Goal: Information Seeking & Learning: Find contact information

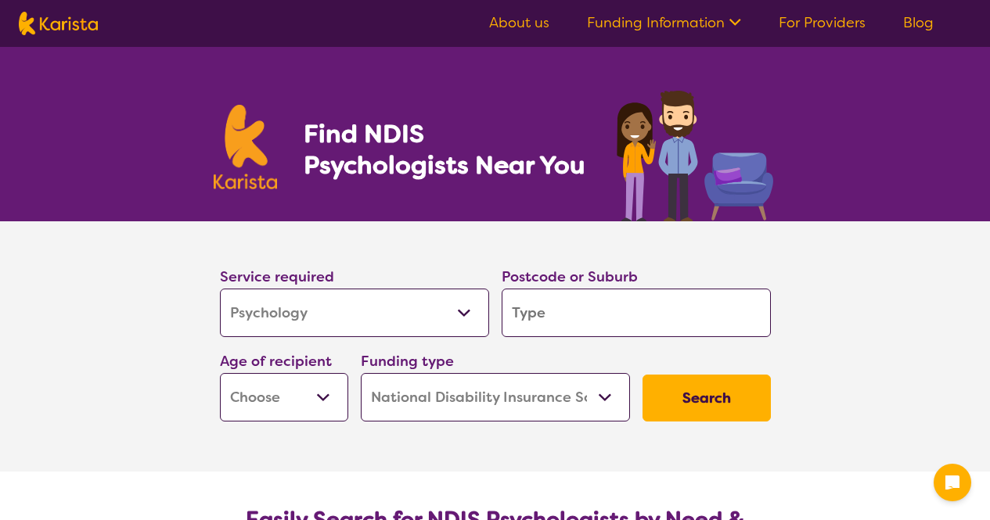
select select "Psychology"
select select "NDIS"
select select "Psychology"
select select "NDIS"
click at [571, 317] on input "search" at bounding box center [636, 313] width 269 height 49
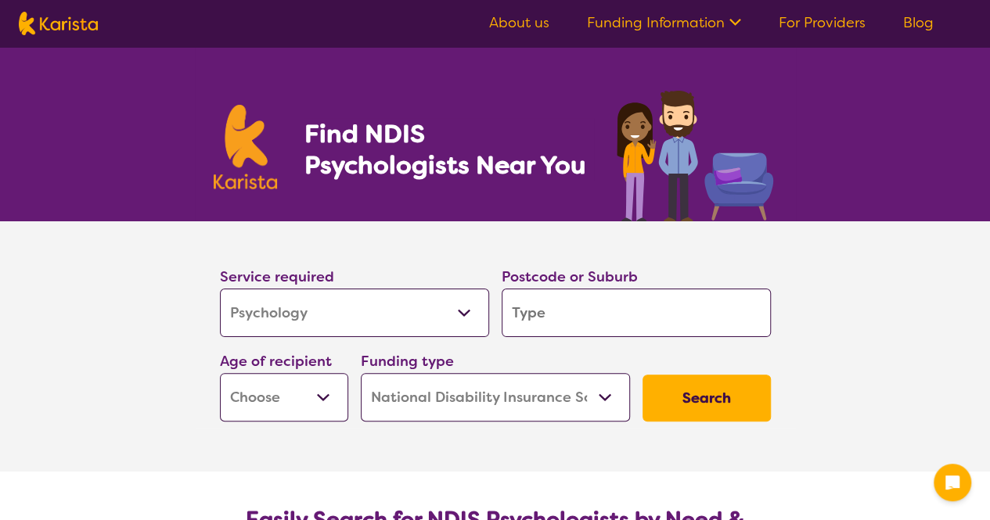
type input "4221"
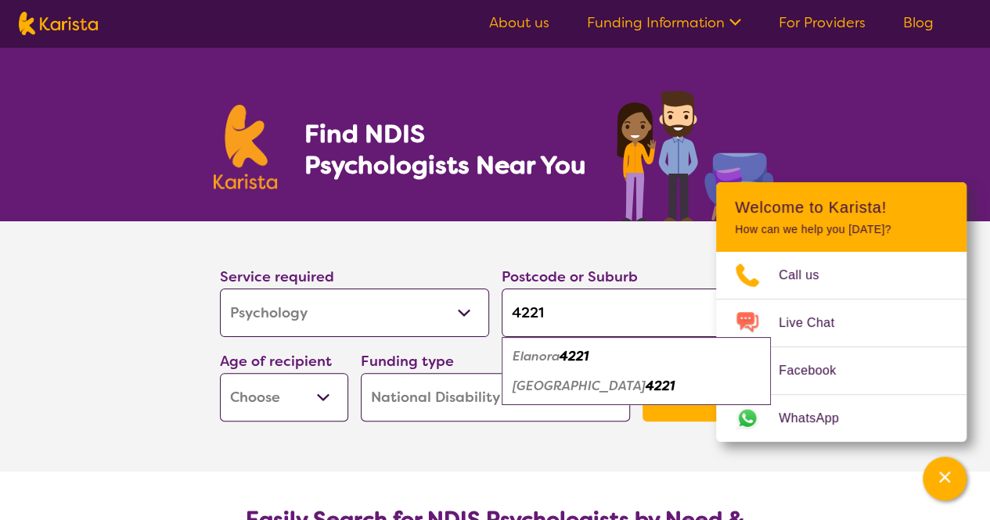
click at [178, 378] on section "Service required Allied Health Assistant Assessment (ADHD or Autism) Behaviour …" at bounding box center [495, 346] width 990 height 250
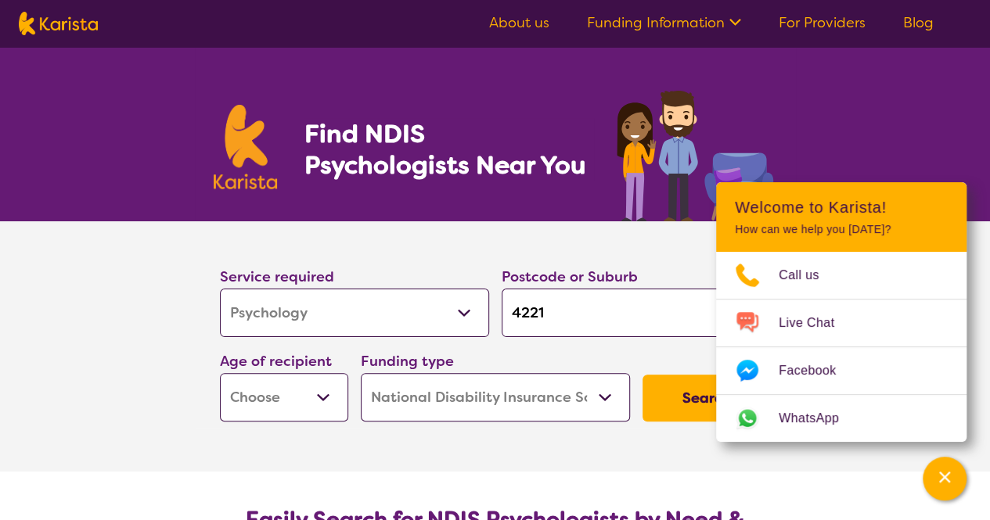
click at [332, 408] on select "Early Childhood - 0 to 9 Child - 10 to 11 Adolescent - 12 to 17 Adult - 18 to 6…" at bounding box center [284, 397] width 128 height 49
select select "AD"
click at [220, 373] on select "Early Childhood - 0 to 9 Child - 10 to 11 Adolescent - 12 to 17 Adult - 18 to 6…" at bounding box center [284, 397] width 128 height 49
select select "AD"
click at [669, 401] on button "Search" at bounding box center [707, 398] width 128 height 47
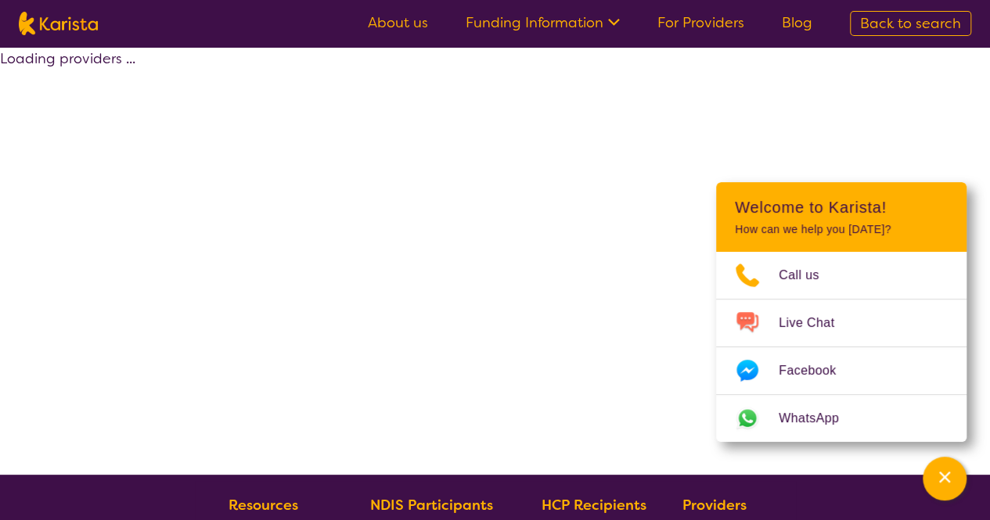
select select "by_score"
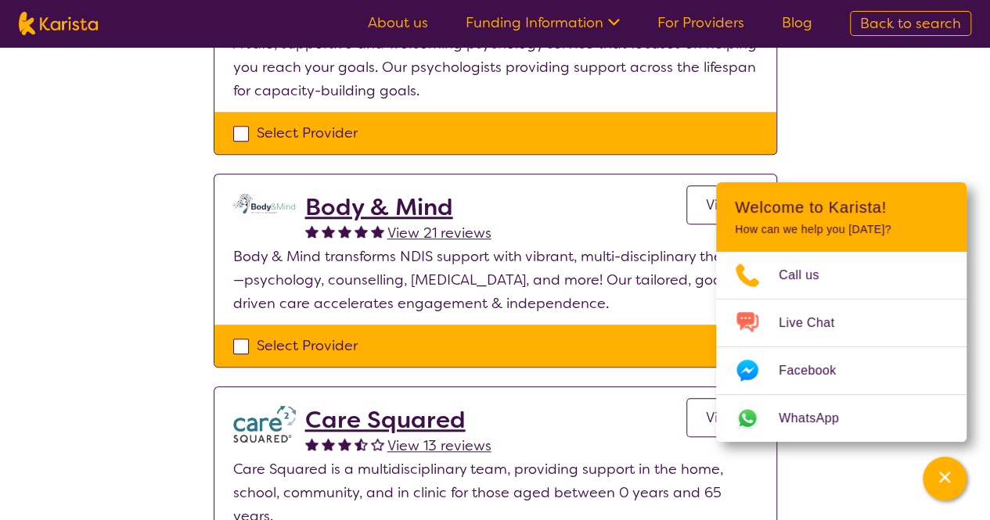
scroll to position [469, 0]
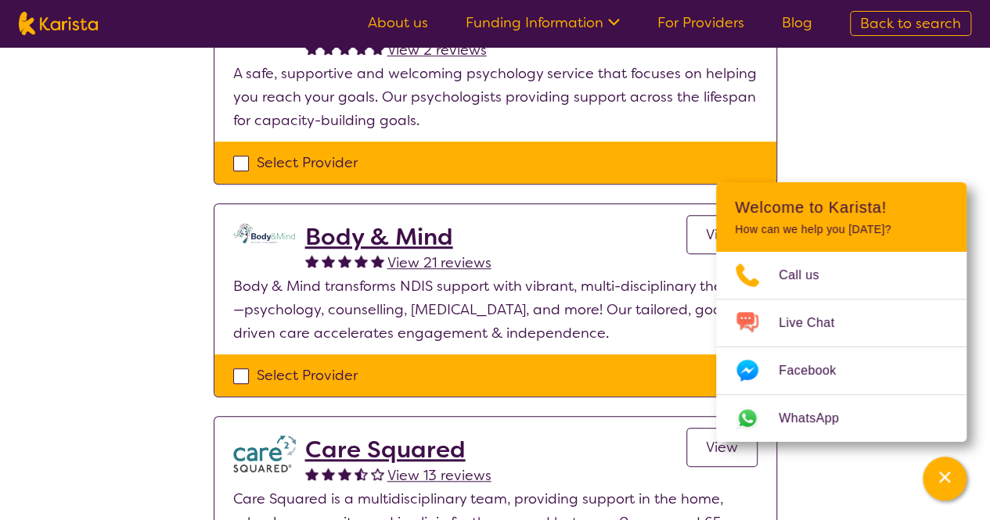
click at [347, 232] on h2 "Body & Mind" at bounding box center [398, 237] width 186 height 28
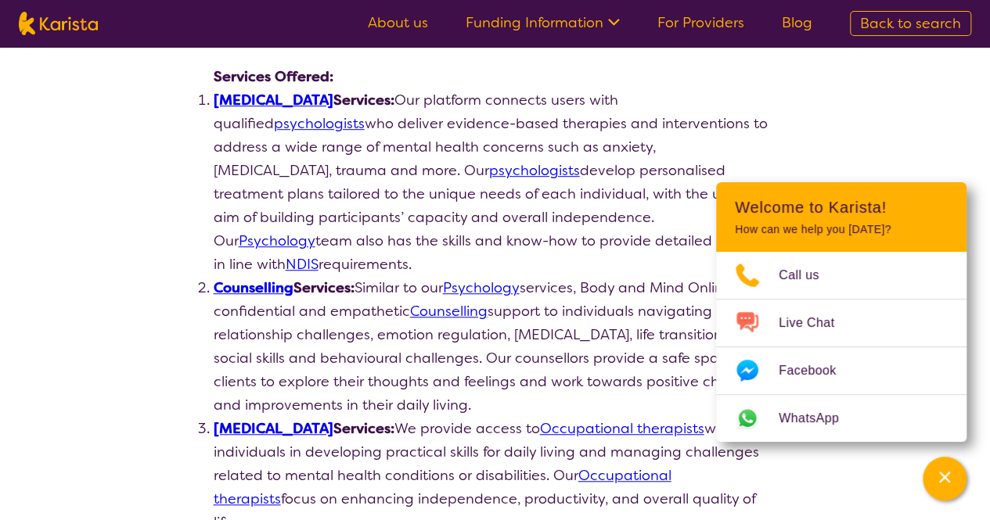
scroll to position [409, 0]
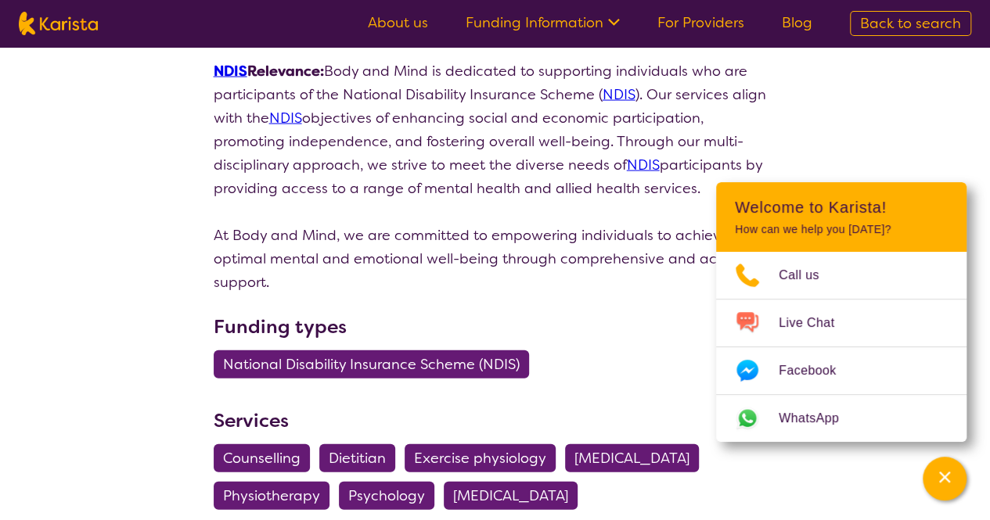
click at [550, 313] on h3 "Funding types" at bounding box center [495, 327] width 563 height 28
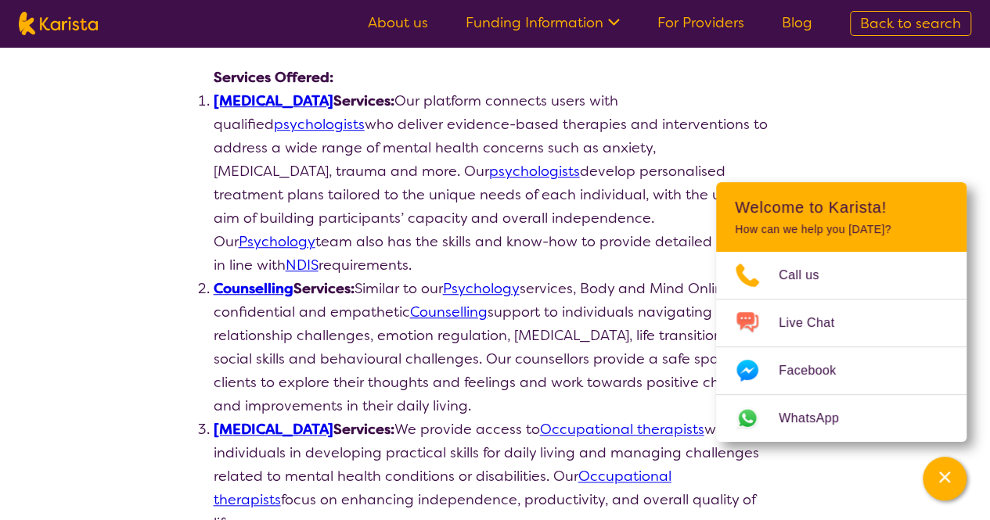
scroll to position [185, 0]
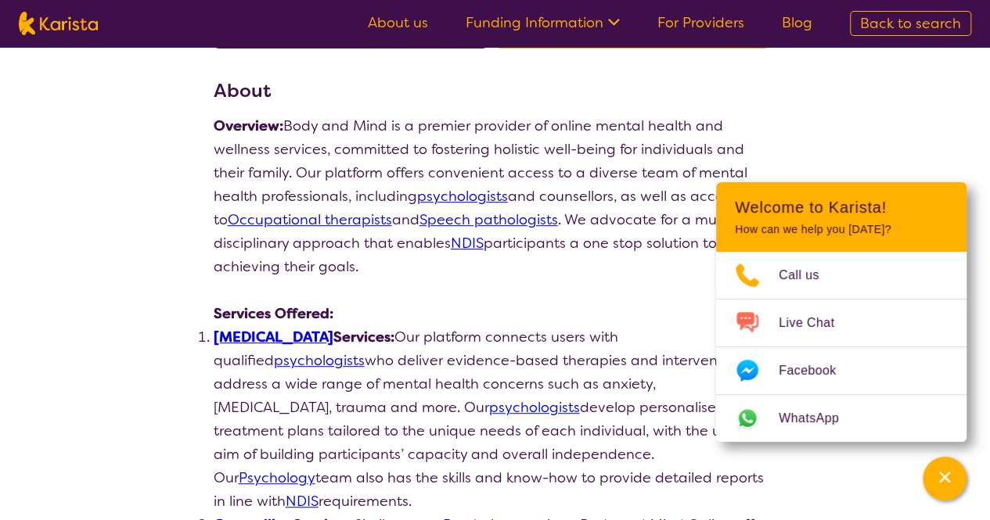
click at [422, 23] on link "About us" at bounding box center [398, 22] width 60 height 19
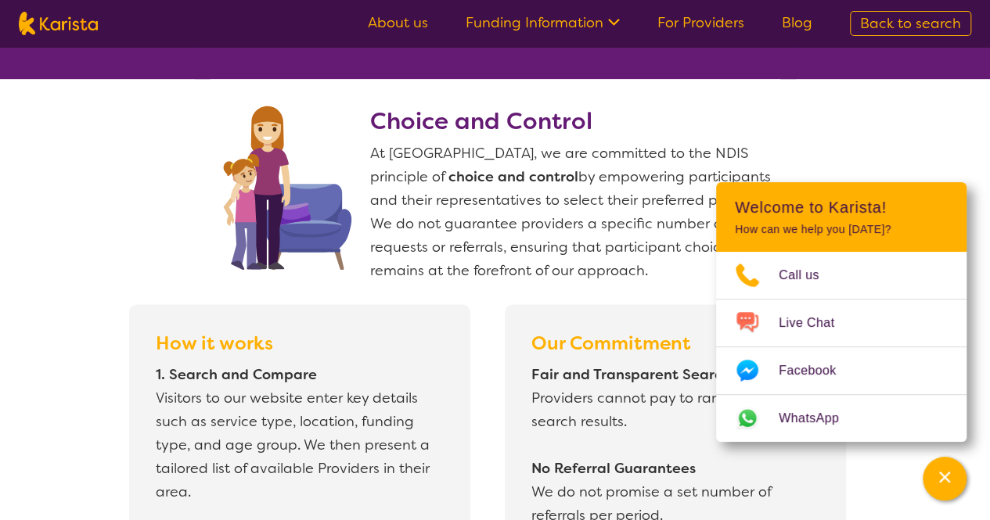
scroll to position [1139, 0]
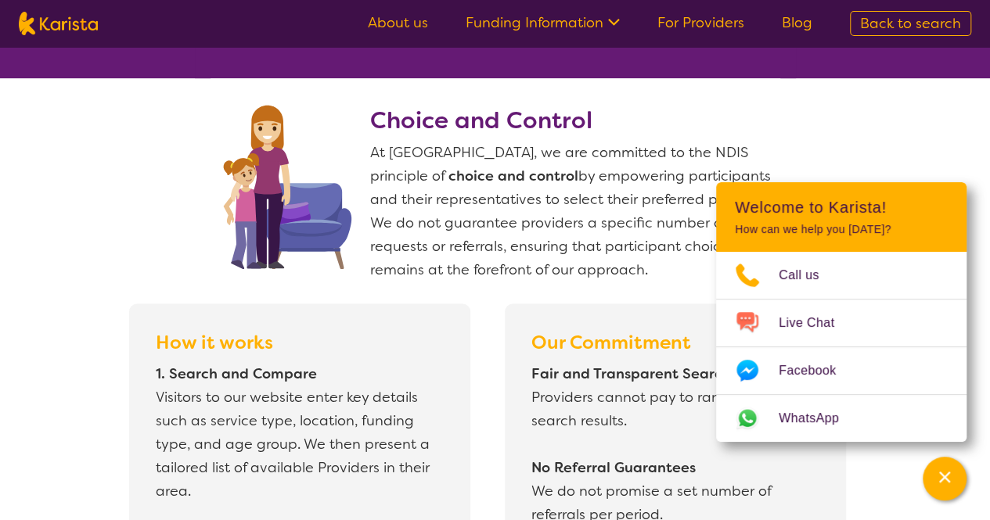
click at [357, 114] on img at bounding box center [321, 183] width 214 height 172
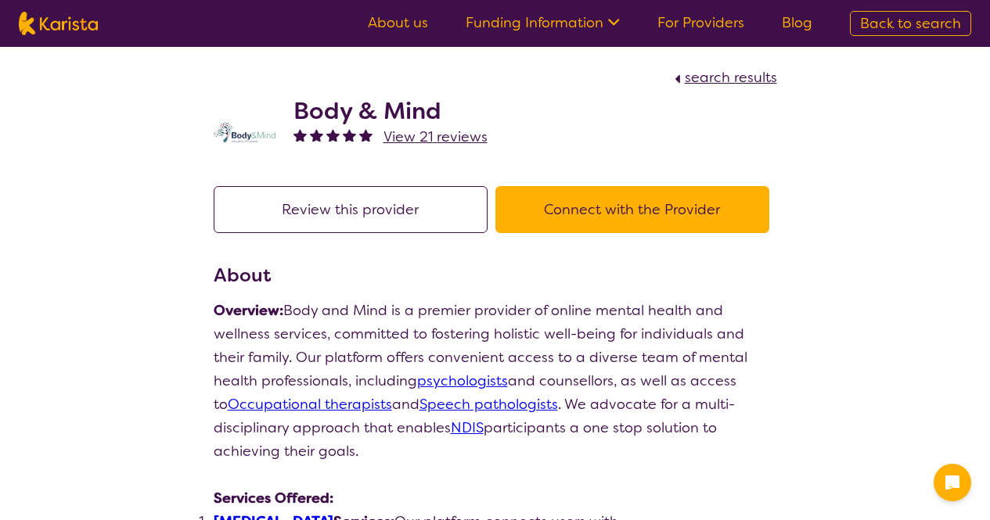
scroll to position [185, 0]
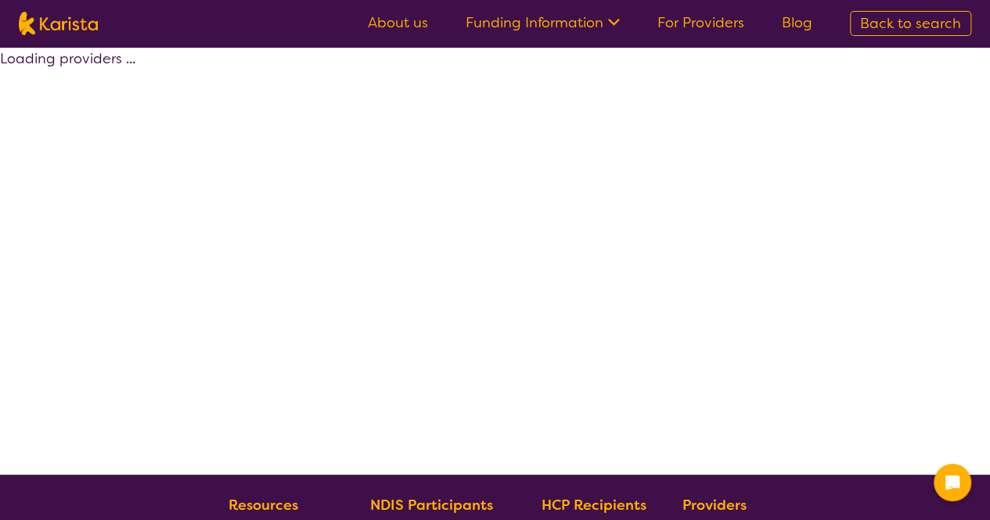
select select "by_score"
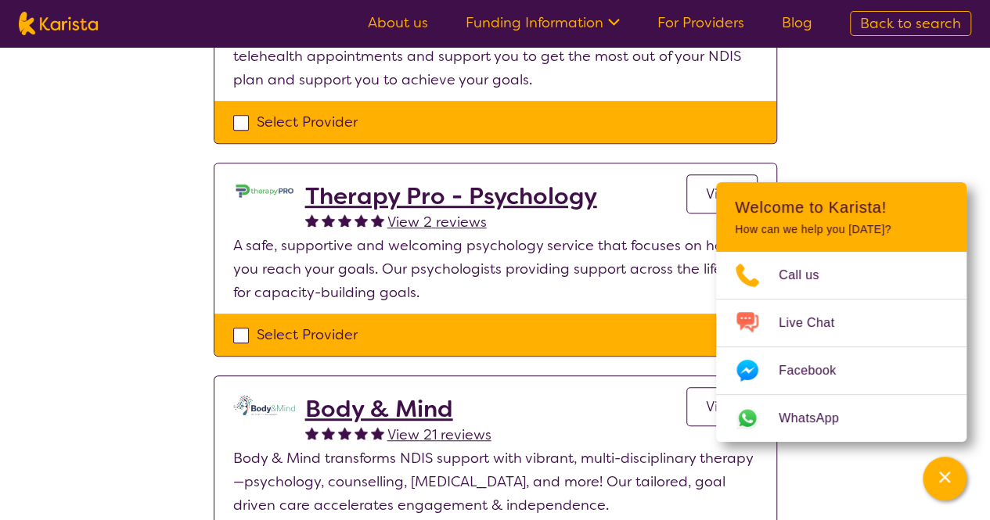
scroll to position [275, 0]
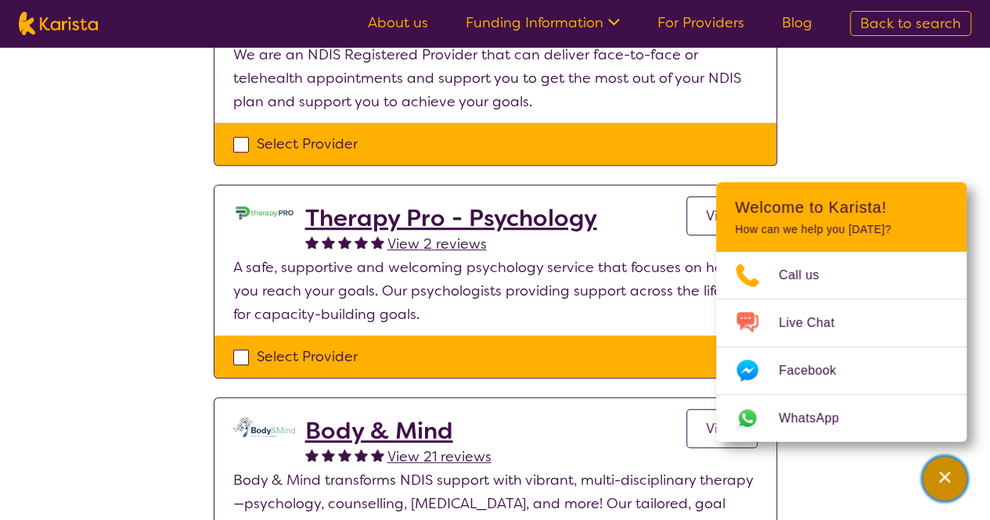
click at [938, 475] on icon "Channel Menu" at bounding box center [945, 478] width 16 height 16
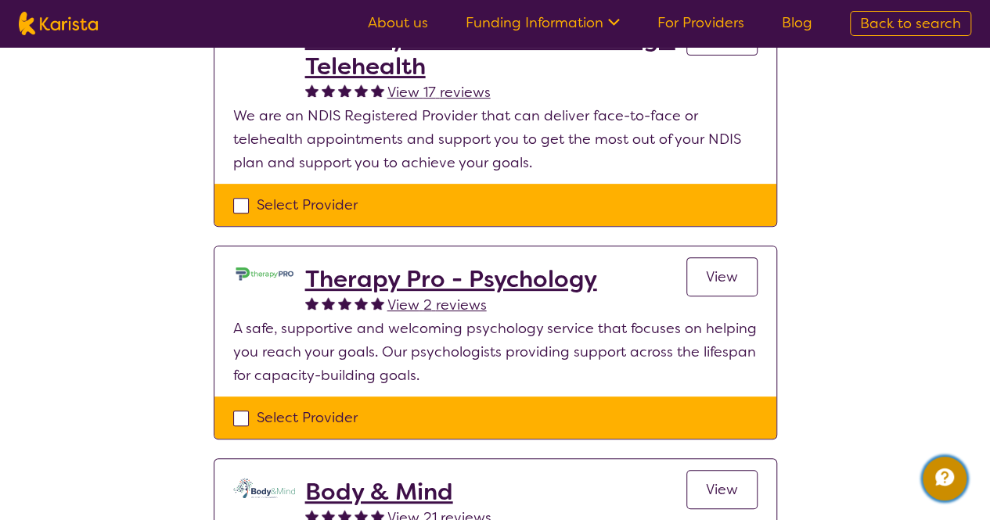
scroll to position [214, 0]
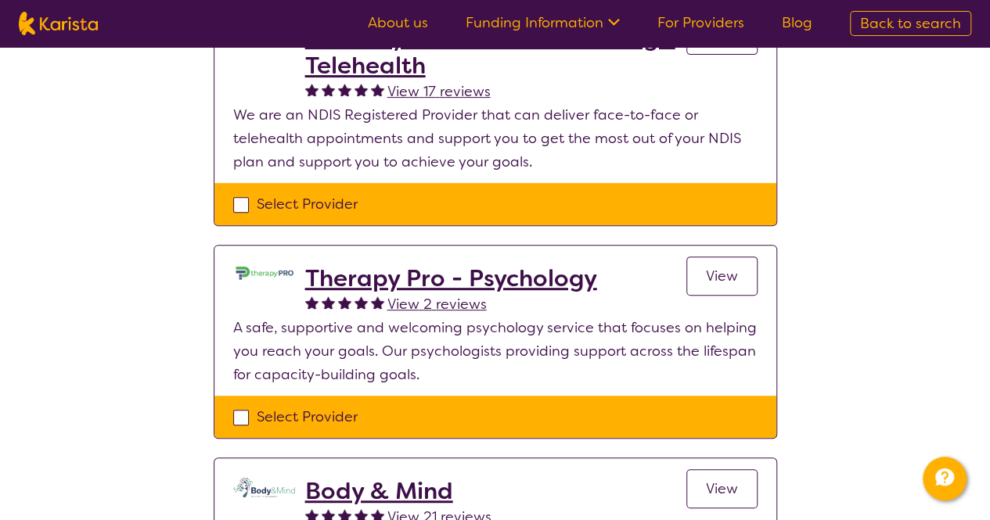
click at [438, 280] on h2 "Therapy Pro - Psychology" at bounding box center [451, 279] width 292 height 28
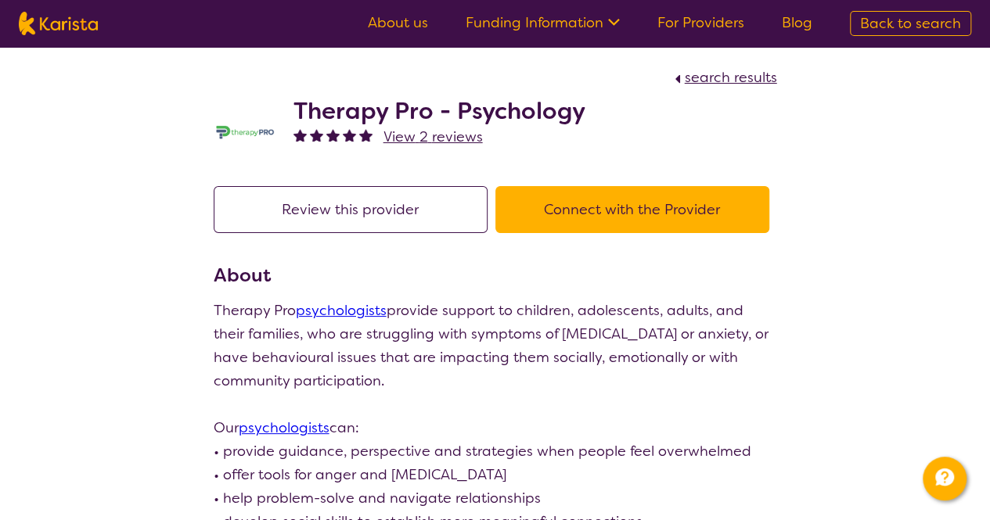
scroll to position [214, 0]
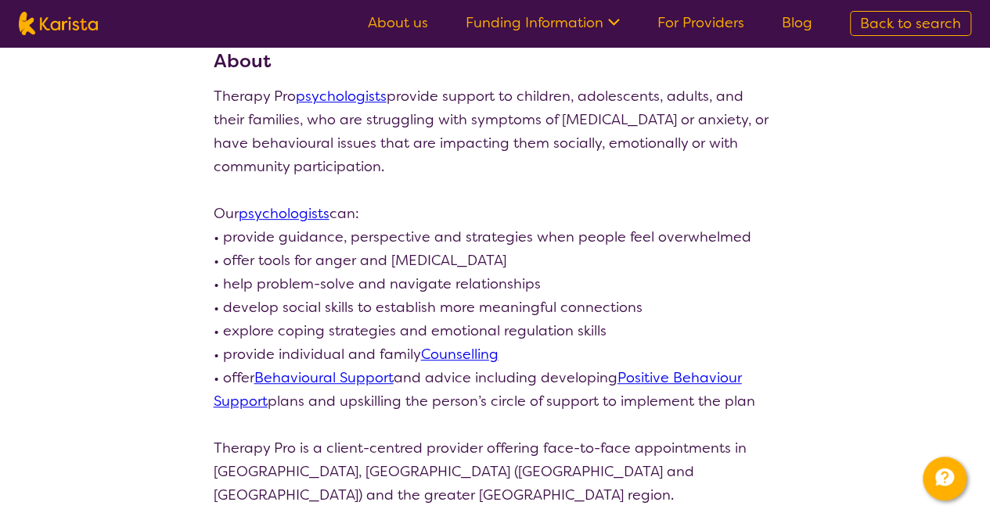
select select "by_score"
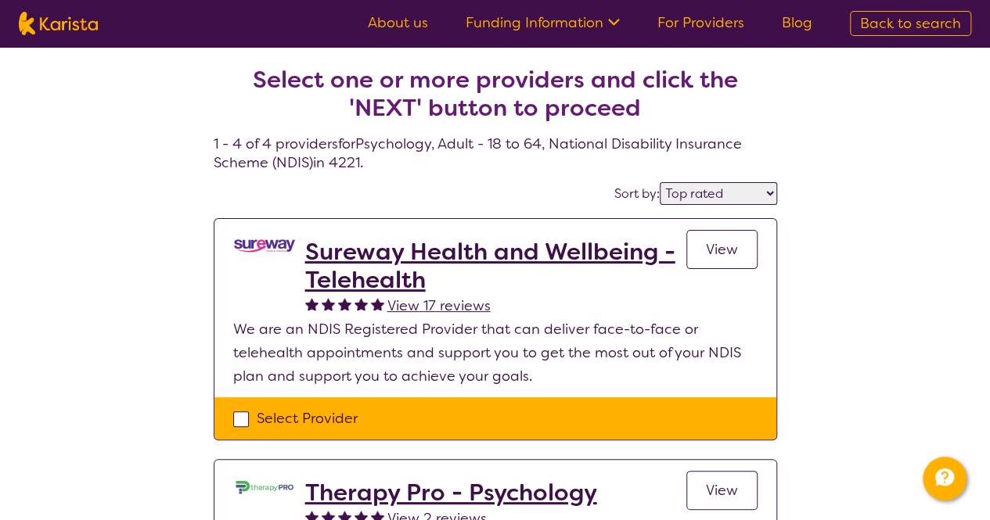
select select "Psychology"
select select "AD"
select select "NDIS"
select select "Psychology"
select select "AD"
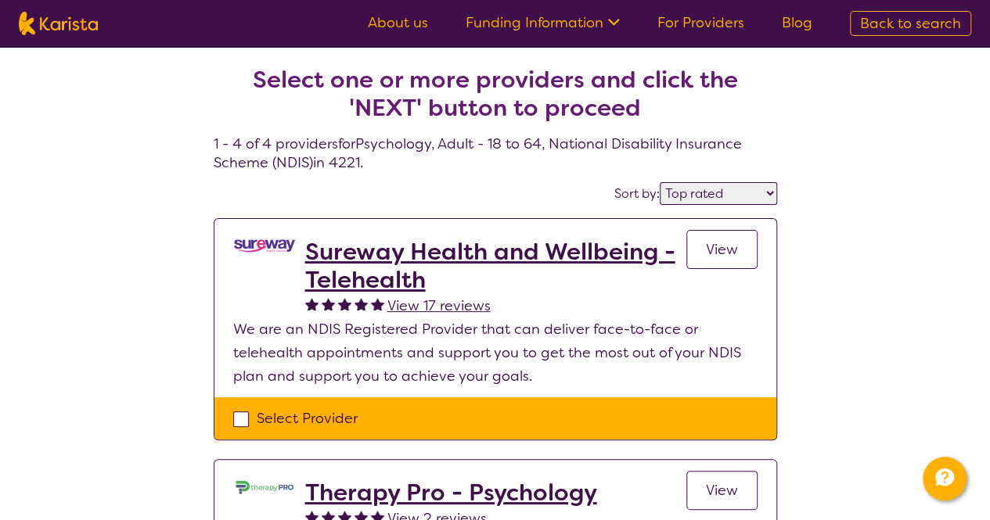
select select "NDIS"
